Goal: Information Seeking & Learning: Understand process/instructions

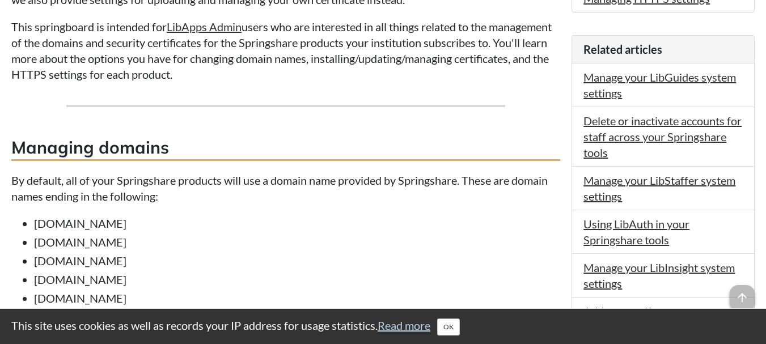
scroll to position [424, 0]
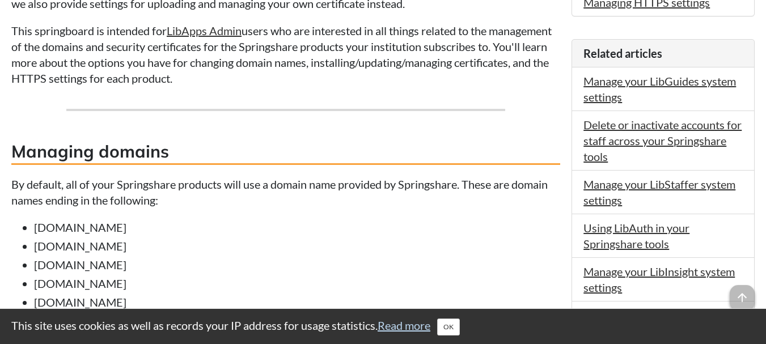
click at [223, 264] on li "[DOMAIN_NAME]" at bounding box center [297, 265] width 526 height 16
click at [261, 242] on li "[DOMAIN_NAME]" at bounding box center [297, 246] width 526 height 16
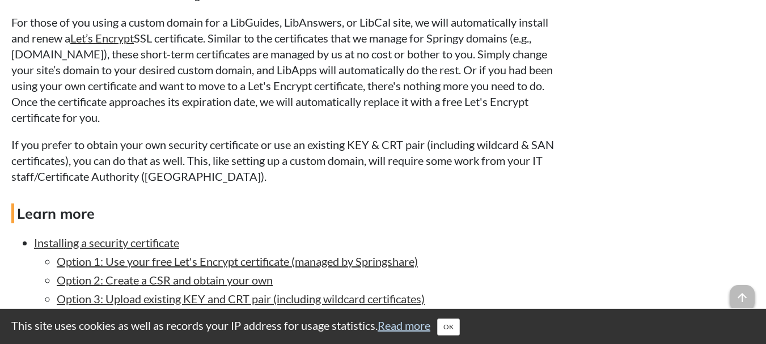
scroll to position [1257, 0]
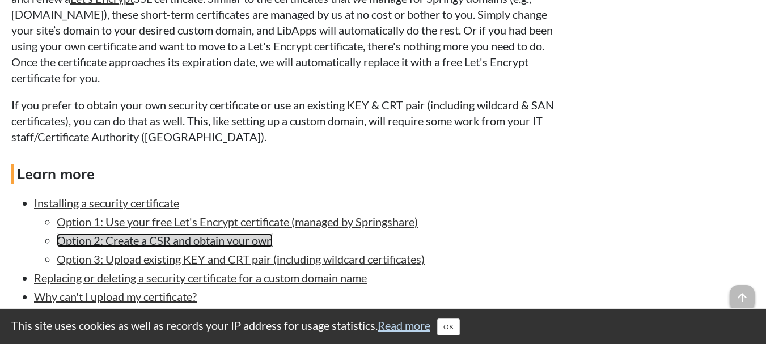
click at [150, 244] on link "Option 2: Create a CSR and obtain your own" at bounding box center [165, 241] width 216 height 14
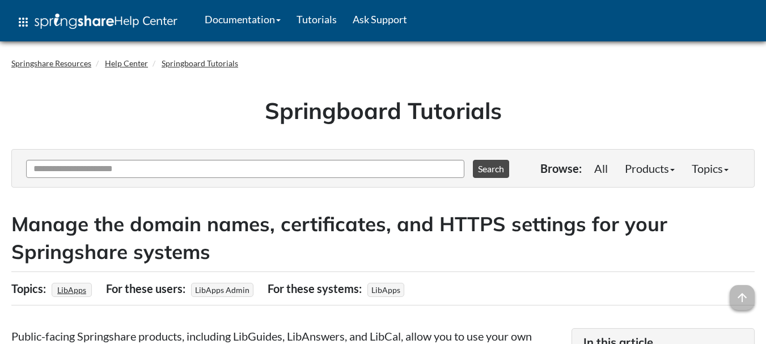
scroll to position [1255, 0]
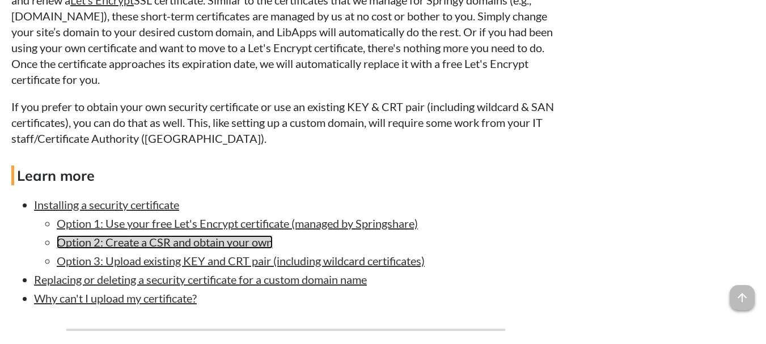
click at [109, 241] on link "Option 2: Create a CSR and obtain your own" at bounding box center [165, 242] width 216 height 14
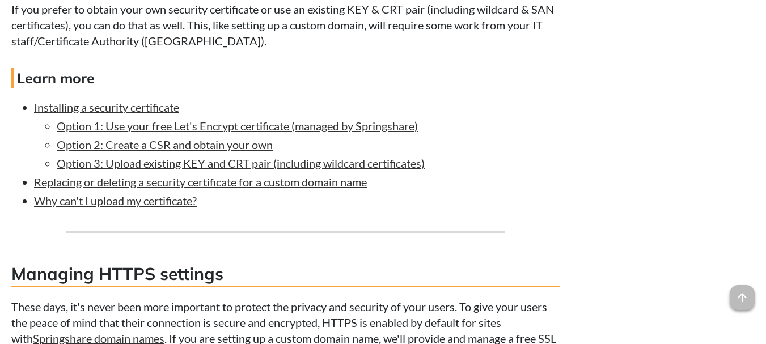
scroll to position [1398, 0]
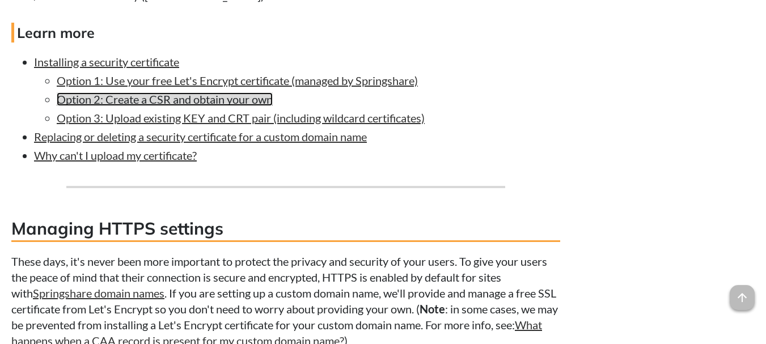
click at [183, 100] on link "Option 2: Create a CSR and obtain your own" at bounding box center [165, 99] width 216 height 14
